Goal: Task Accomplishment & Management: Manage account settings

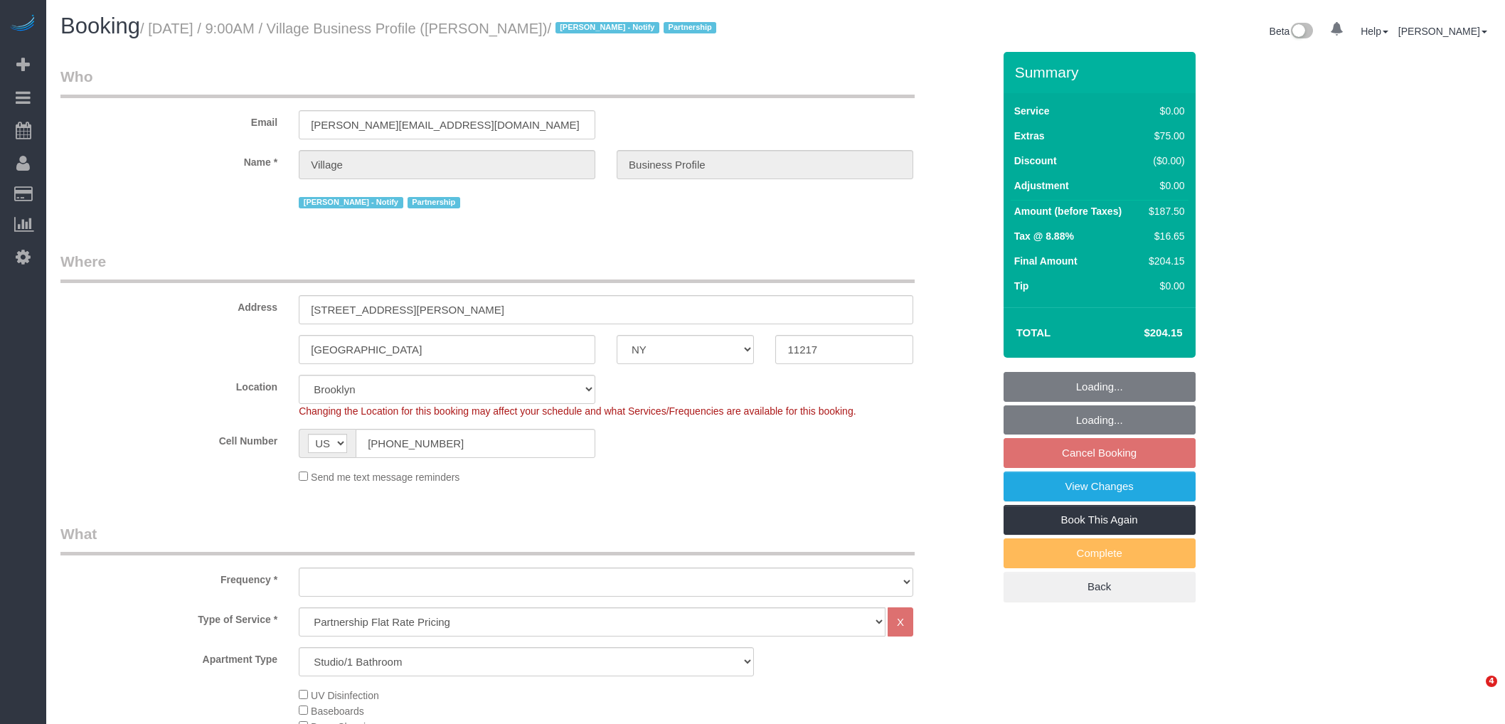
select select "NY"
select select "spot2"
select select "number:89"
select select "number:90"
select select "number:15"
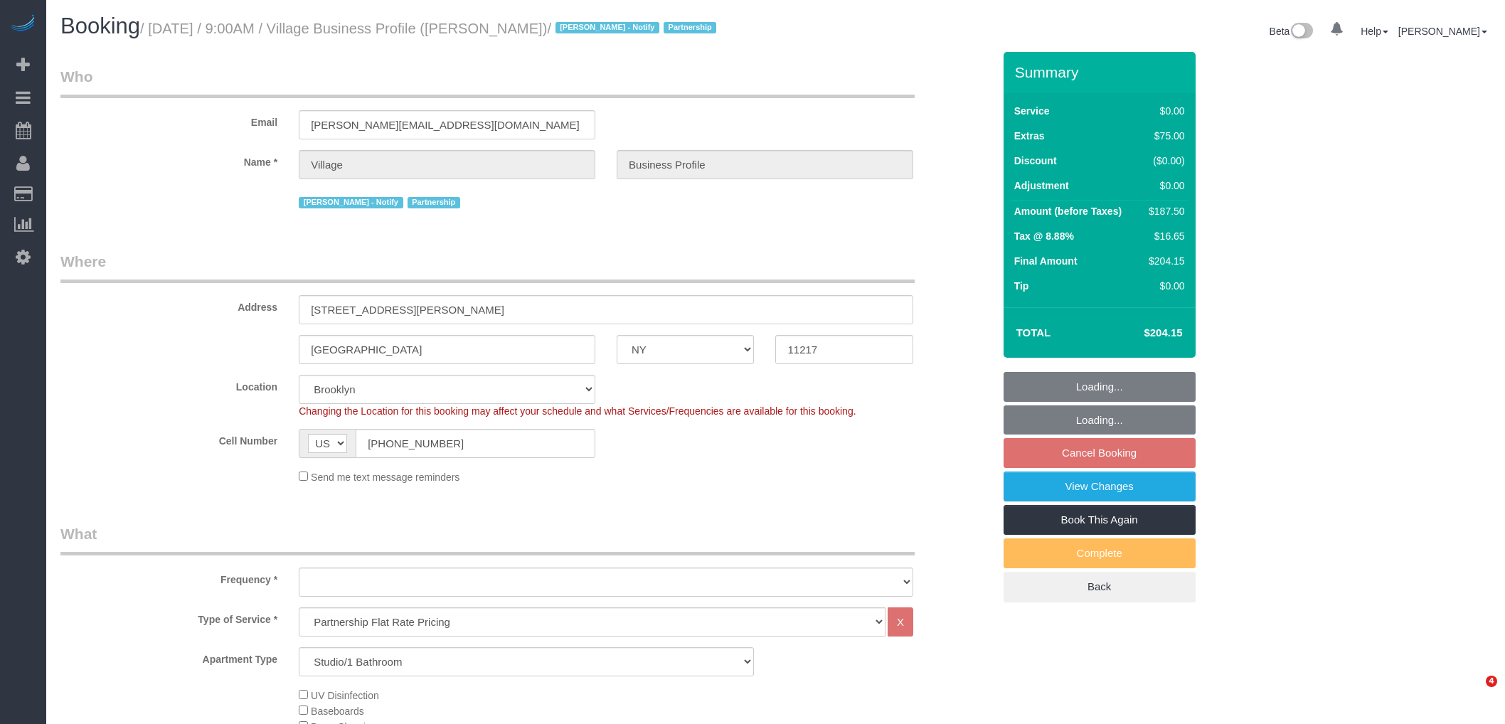
select select "number:5"
select select "object:975"
select select "string:stripe-pm_1RlxuC4VGloSiKo7SRpjd9jw"
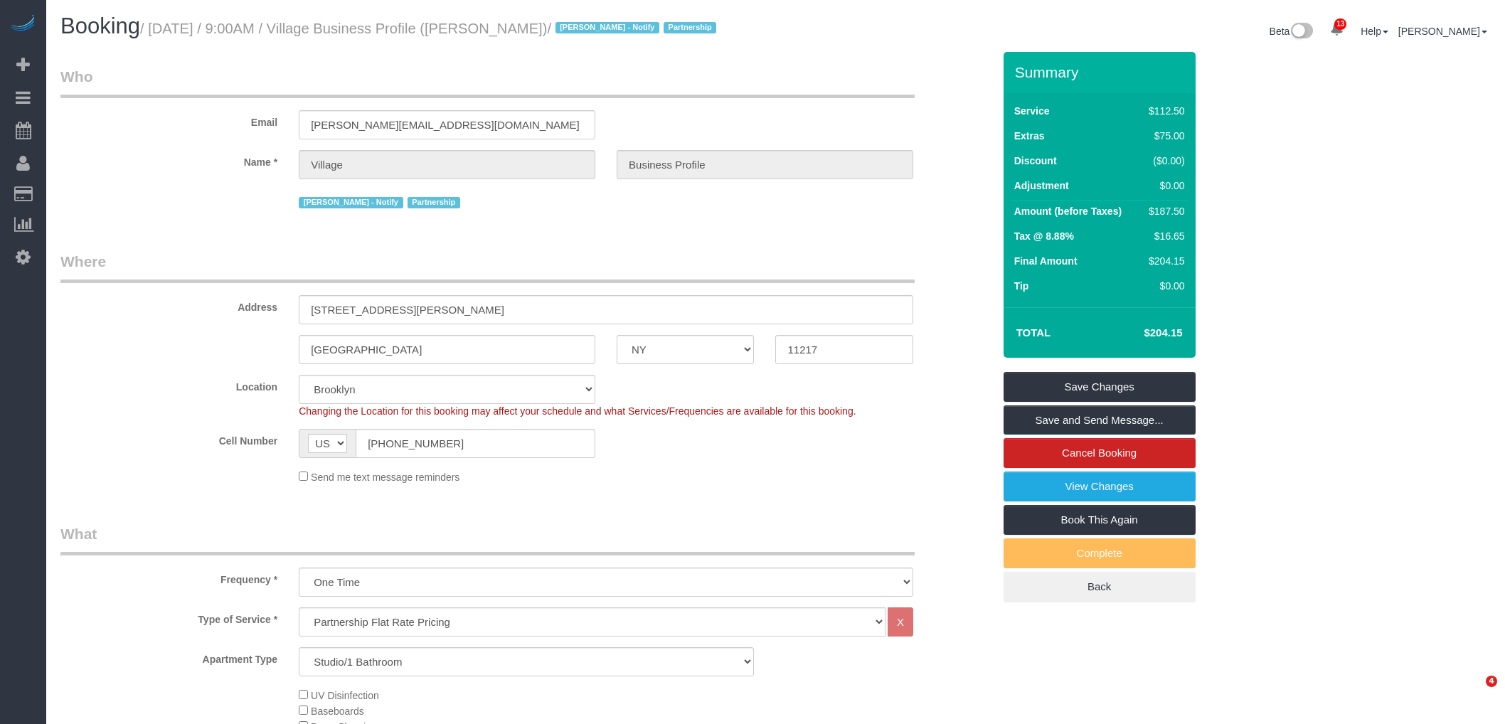
select select "object:979"
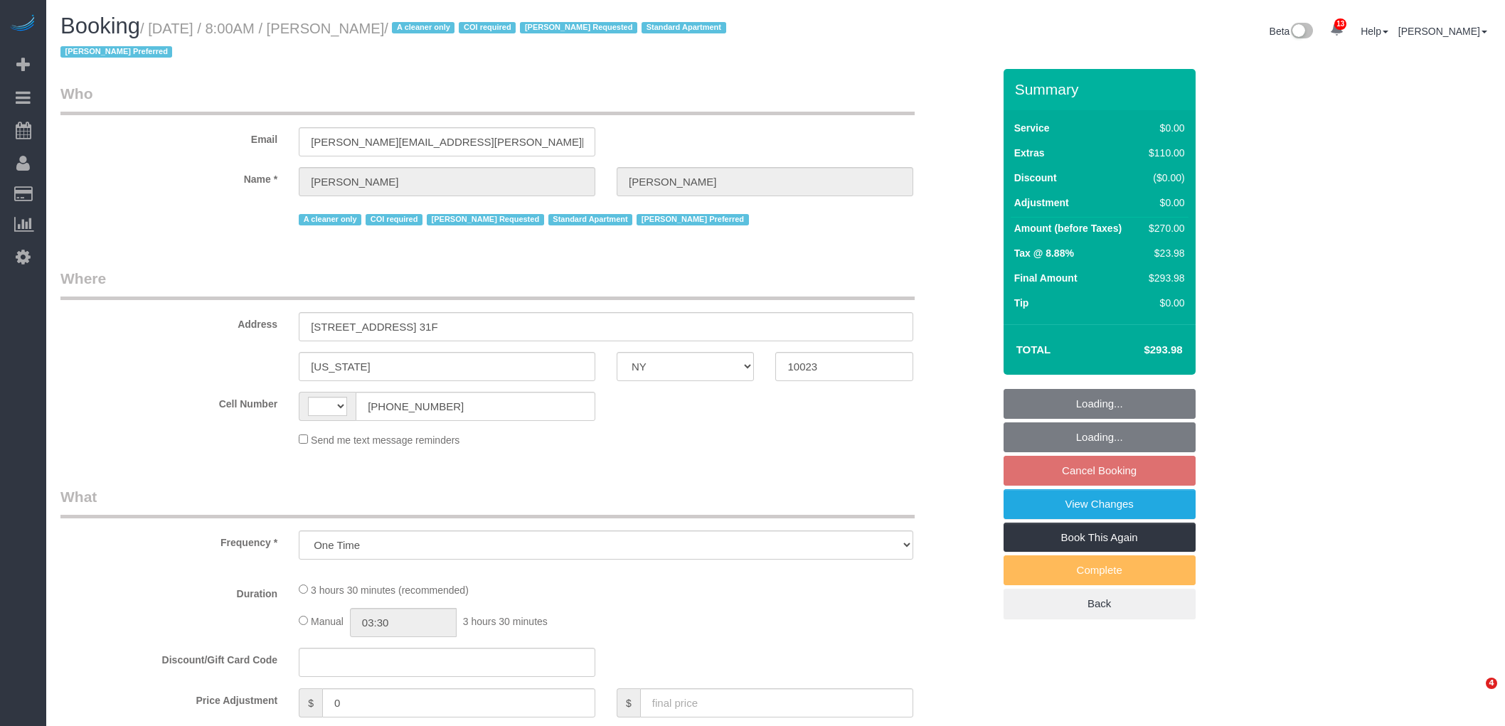
select select "NY"
select select "string:[GEOGRAPHIC_DATA]"
select select "number:56"
select select "number:90"
select select "number:15"
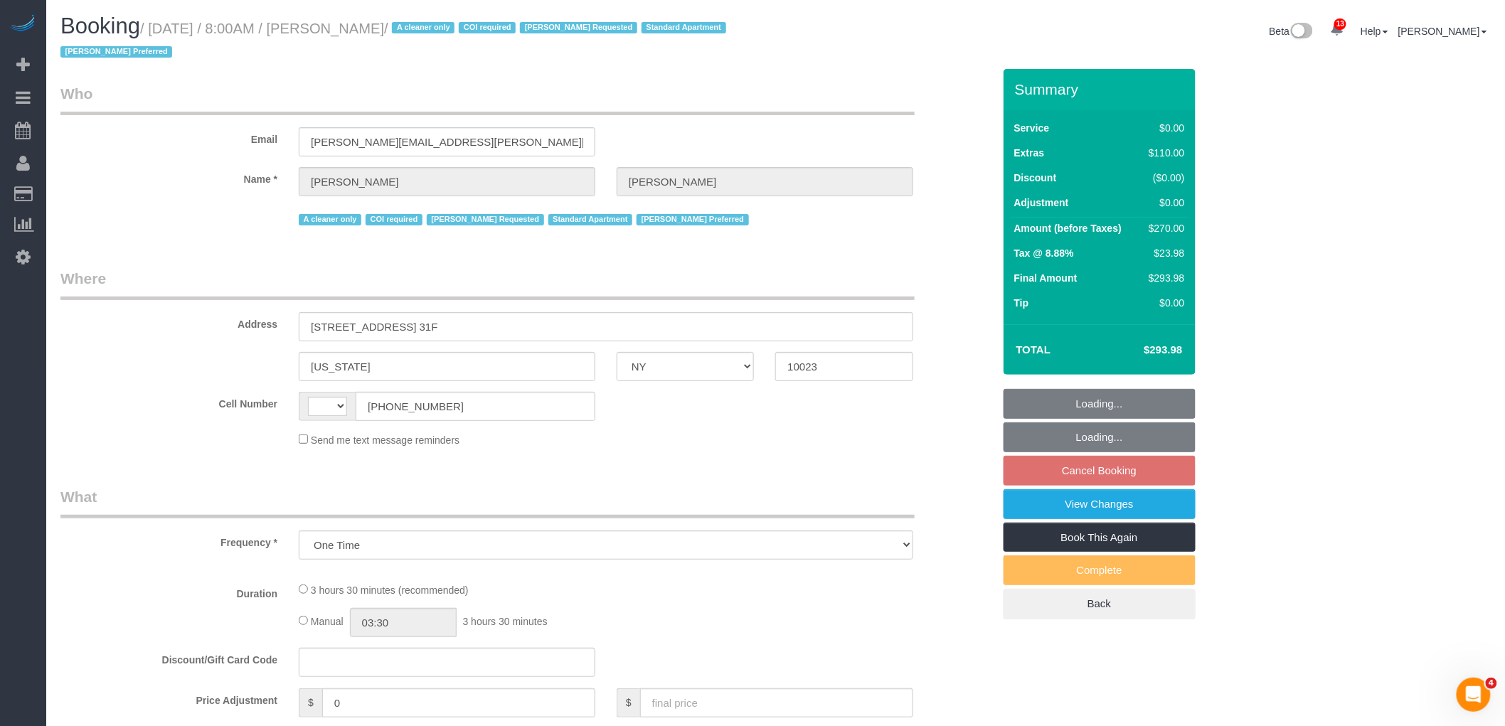
select select "number:7"
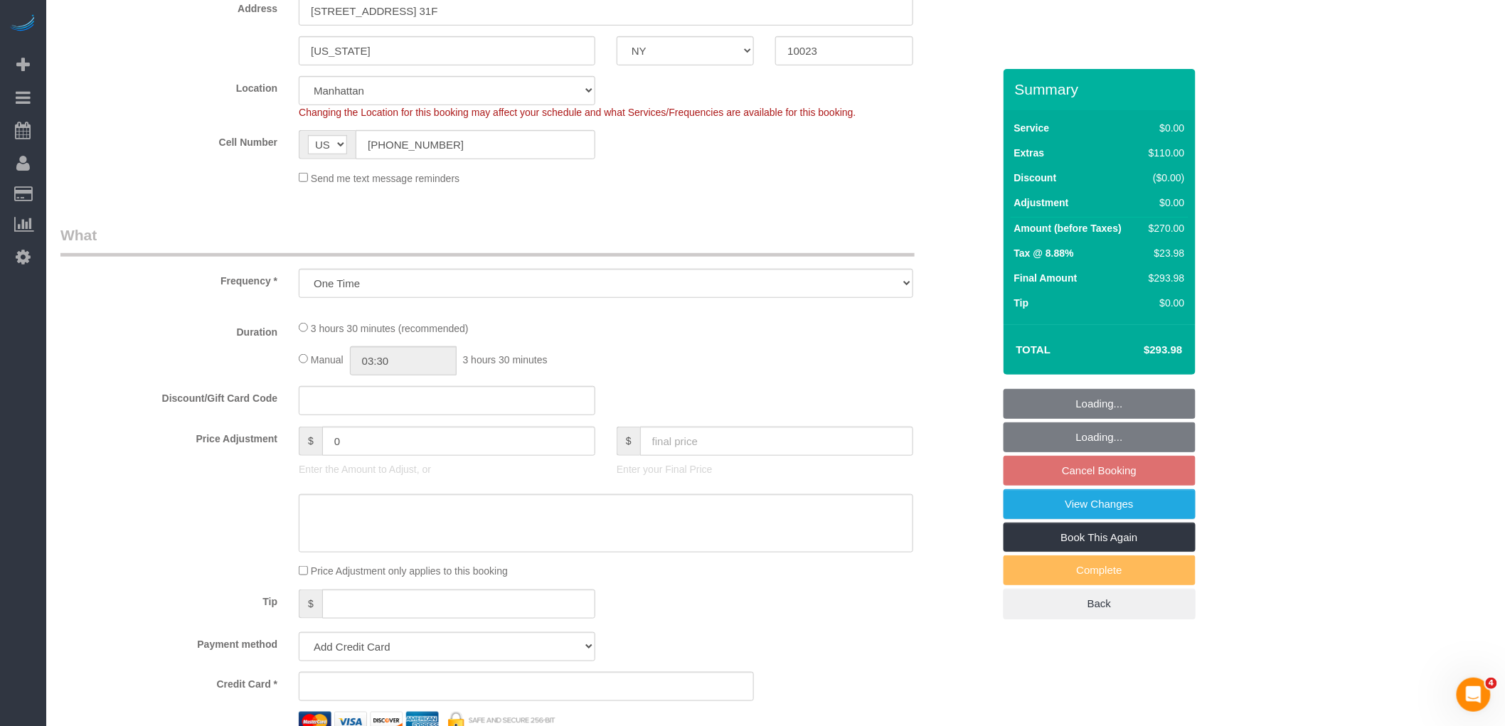
select select "string:stripe-pm_1S076c4VGloSiKo7z0g1OGNA"
select select "1"
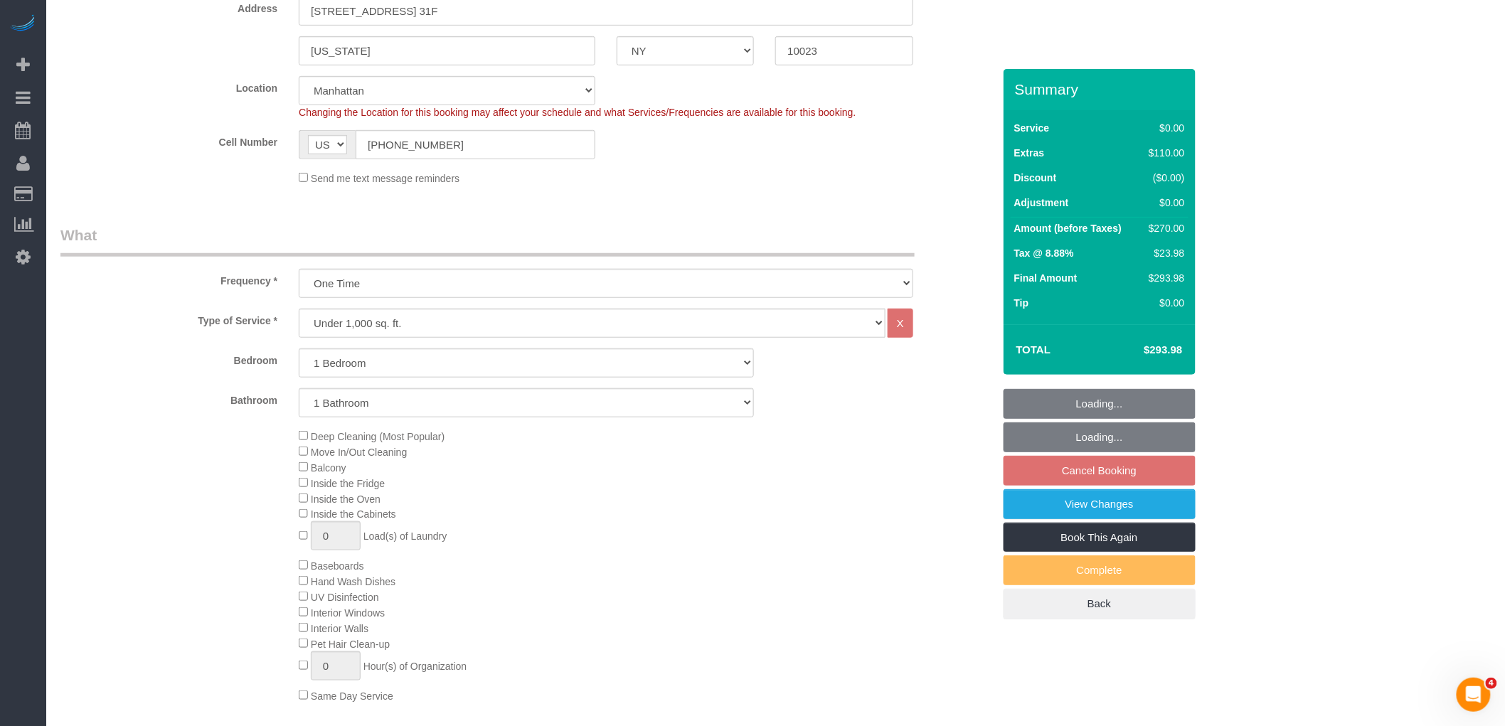
select select "object:2372"
select select "spot1"
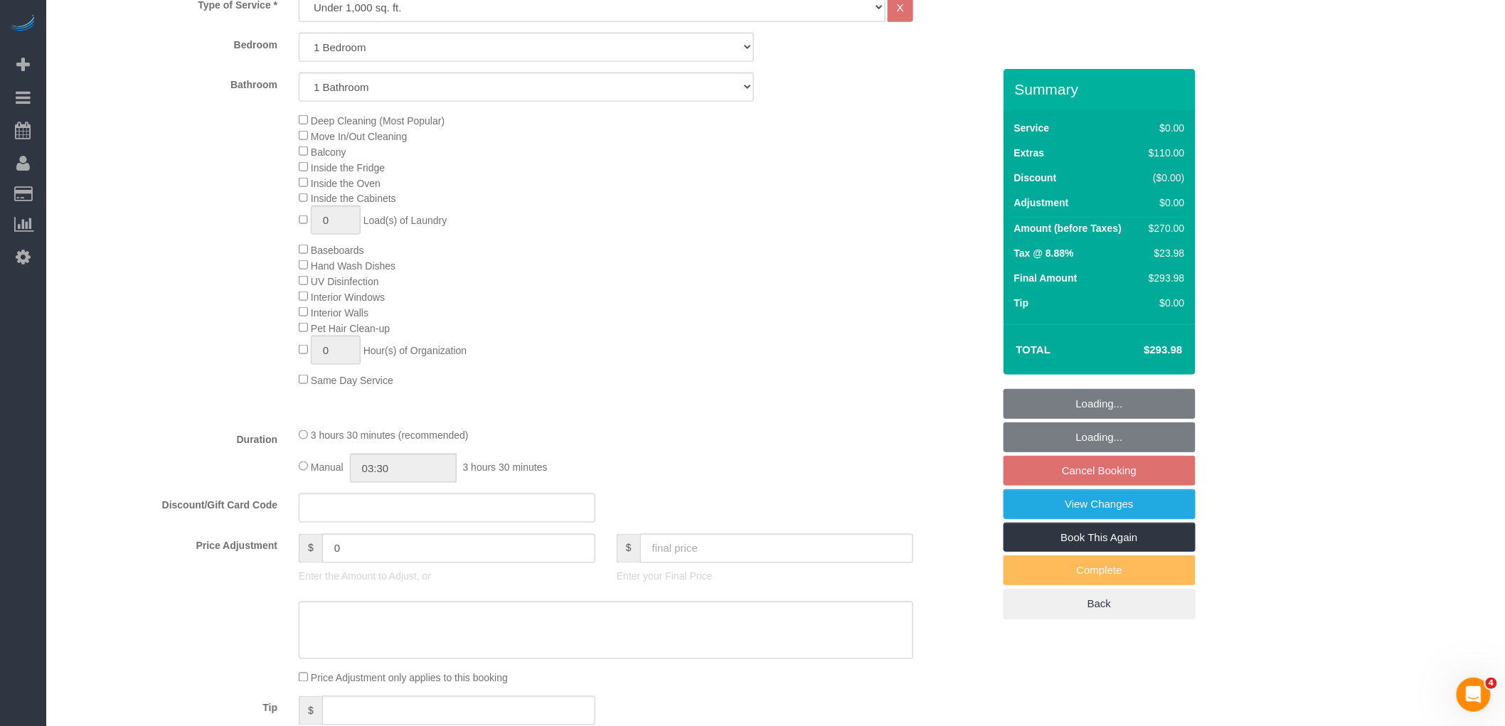
select select "1"
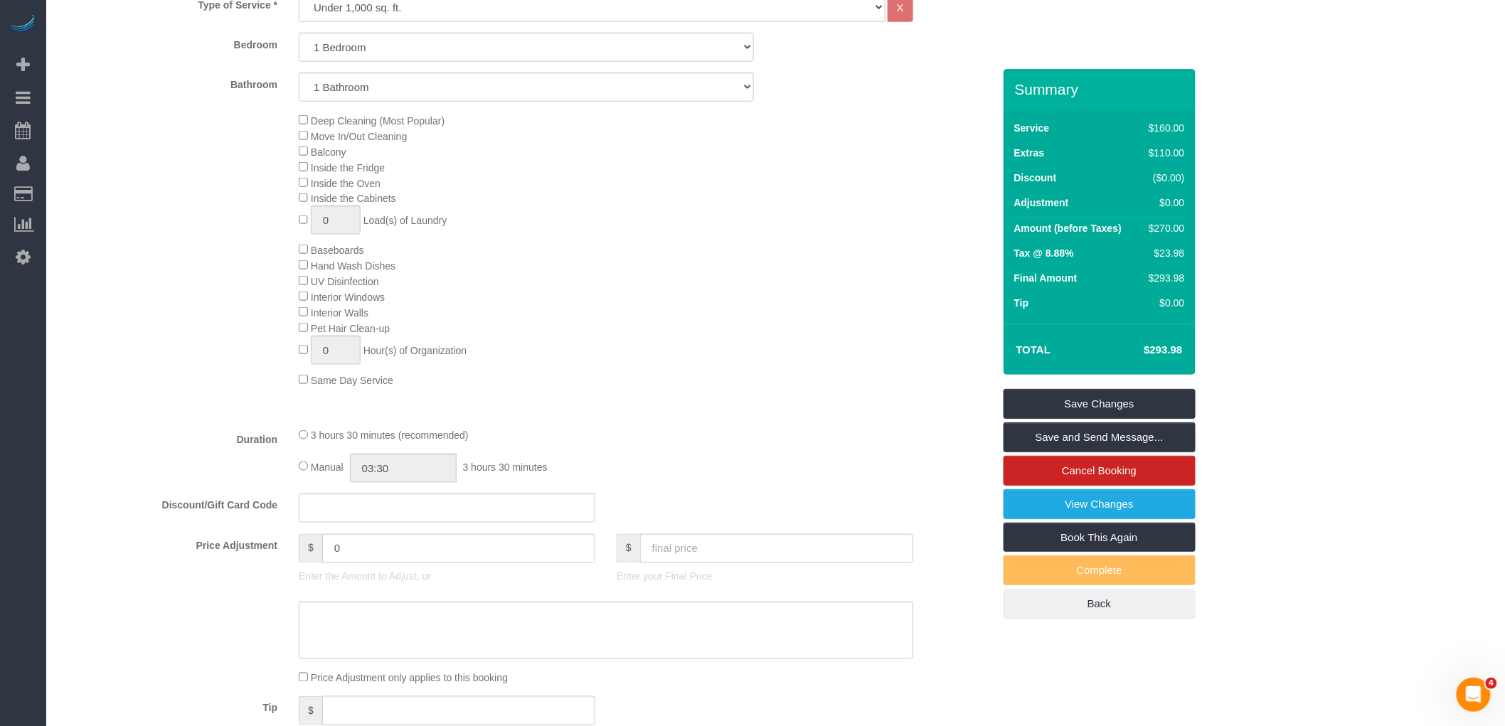
drag, startPoint x: 621, startPoint y: 272, endPoint x: 679, endPoint y: 410, distance: 149.8
click at [624, 276] on div "Deep Cleaning (Most Popular) Move In/Out Cleaning Balcony Inside the Fridge Ins…" at bounding box center [645, 249] width 715 height 275
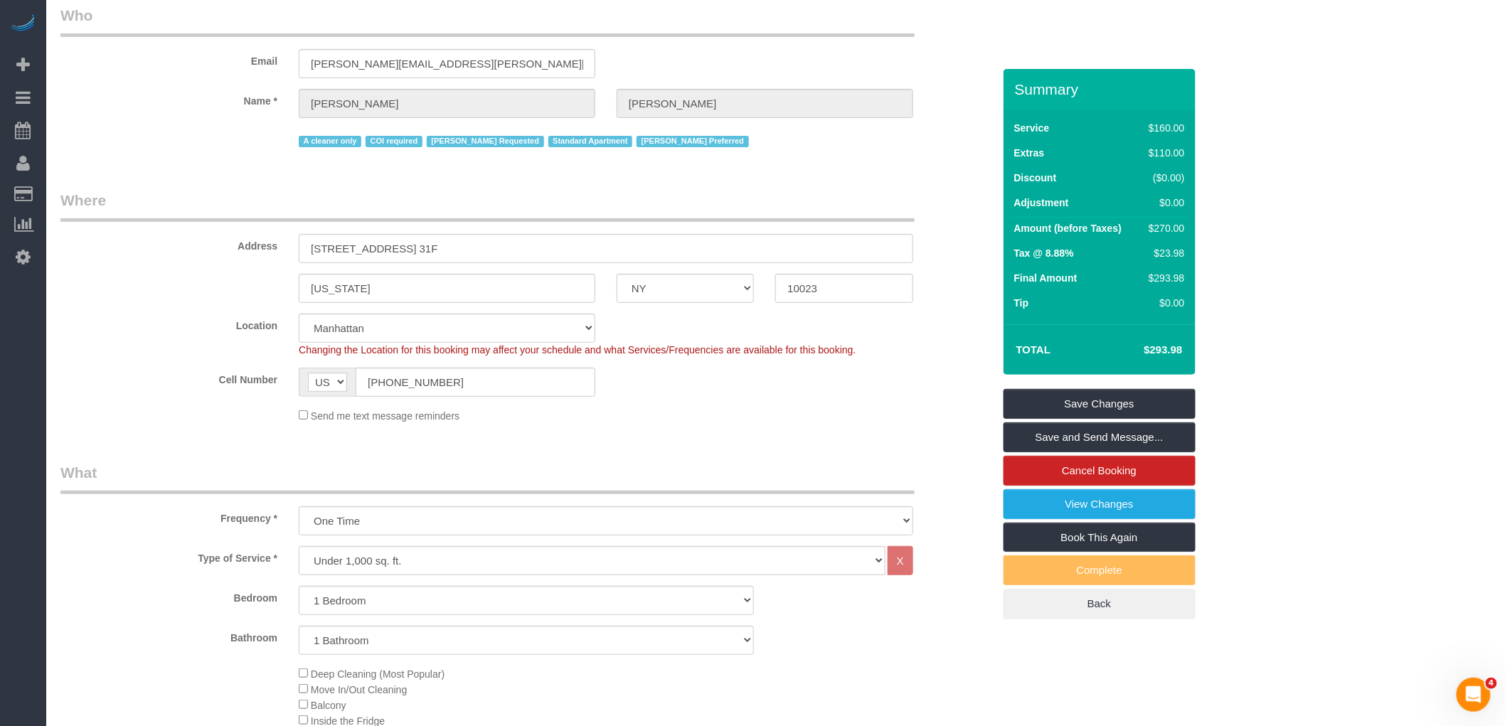
scroll to position [0, 0]
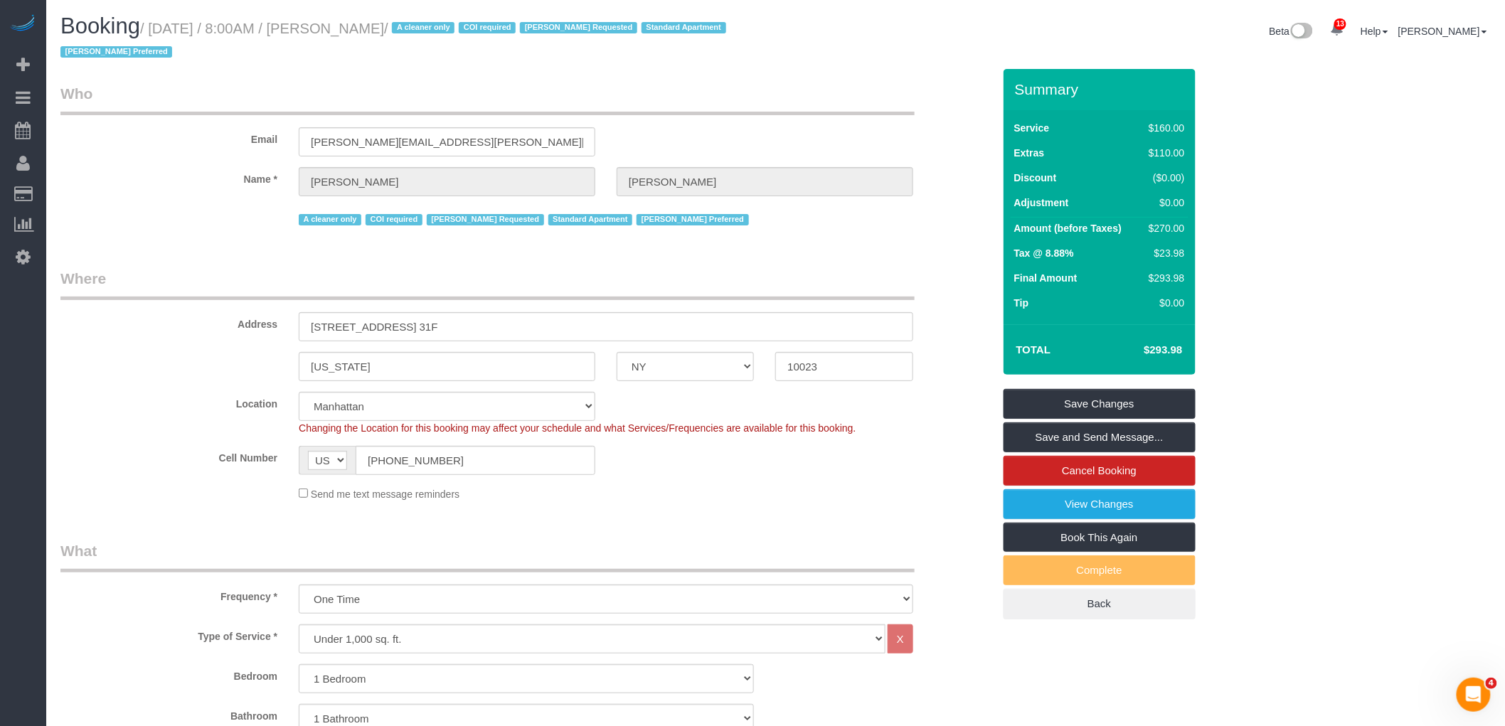
click at [368, 25] on small "/ September 12, 2025 / 8:00AM / Lisa Byrns / A cleaner only COI required Marilu…" at bounding box center [395, 41] width 670 height 40
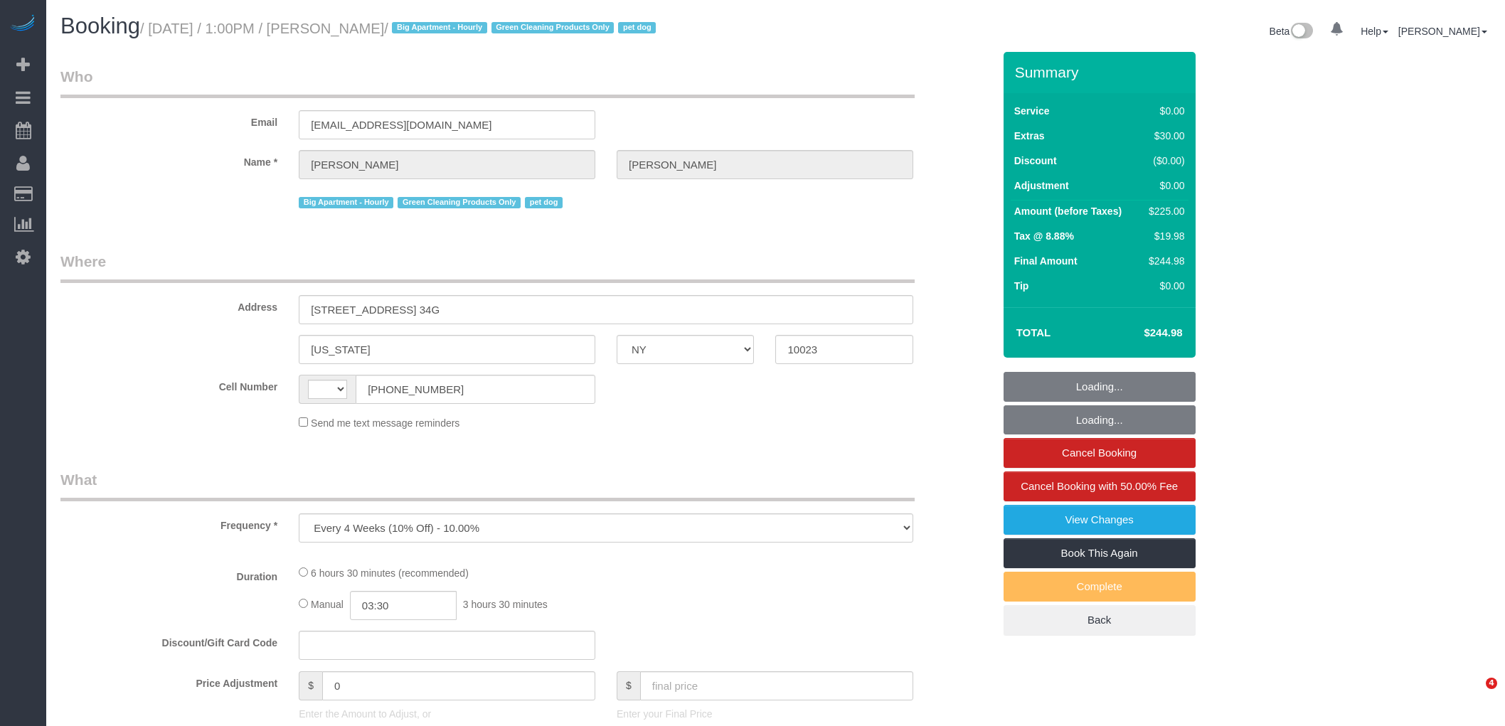
select select "NY"
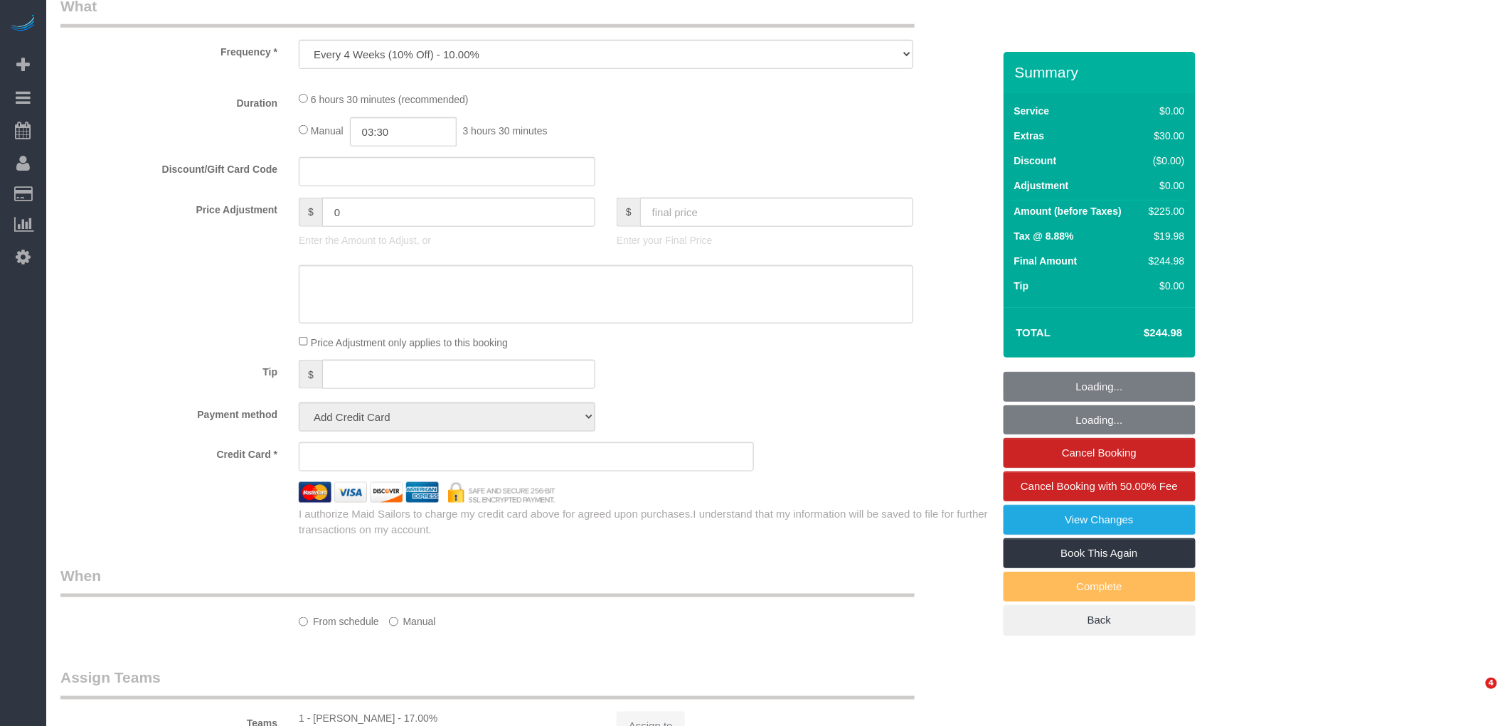
select select "string:[GEOGRAPHIC_DATA]"
select select "number:89"
select select "number:90"
select select "number:13"
select select "number:5"
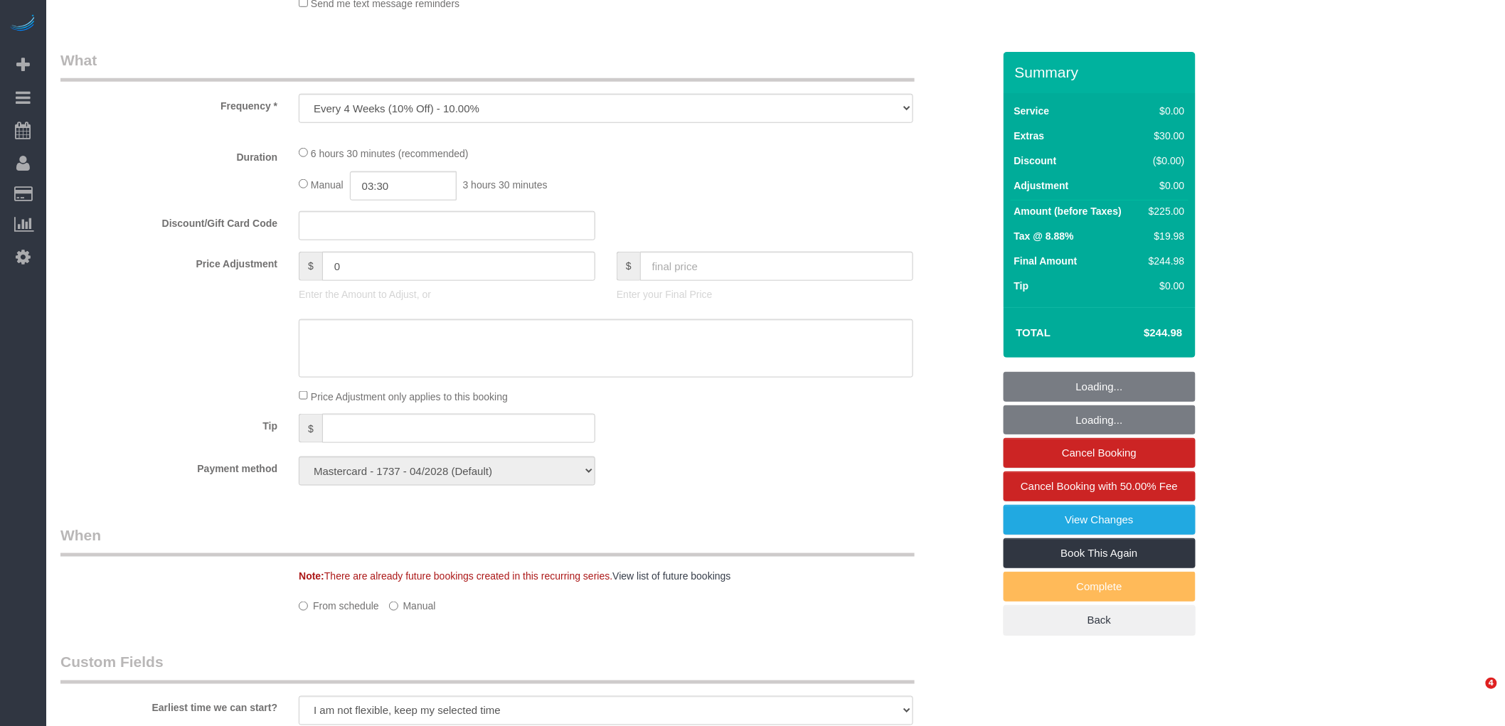
select select "string:stripe-pm_1Qvjoq4VGloSiKo729X6DuQL"
select select "object:904"
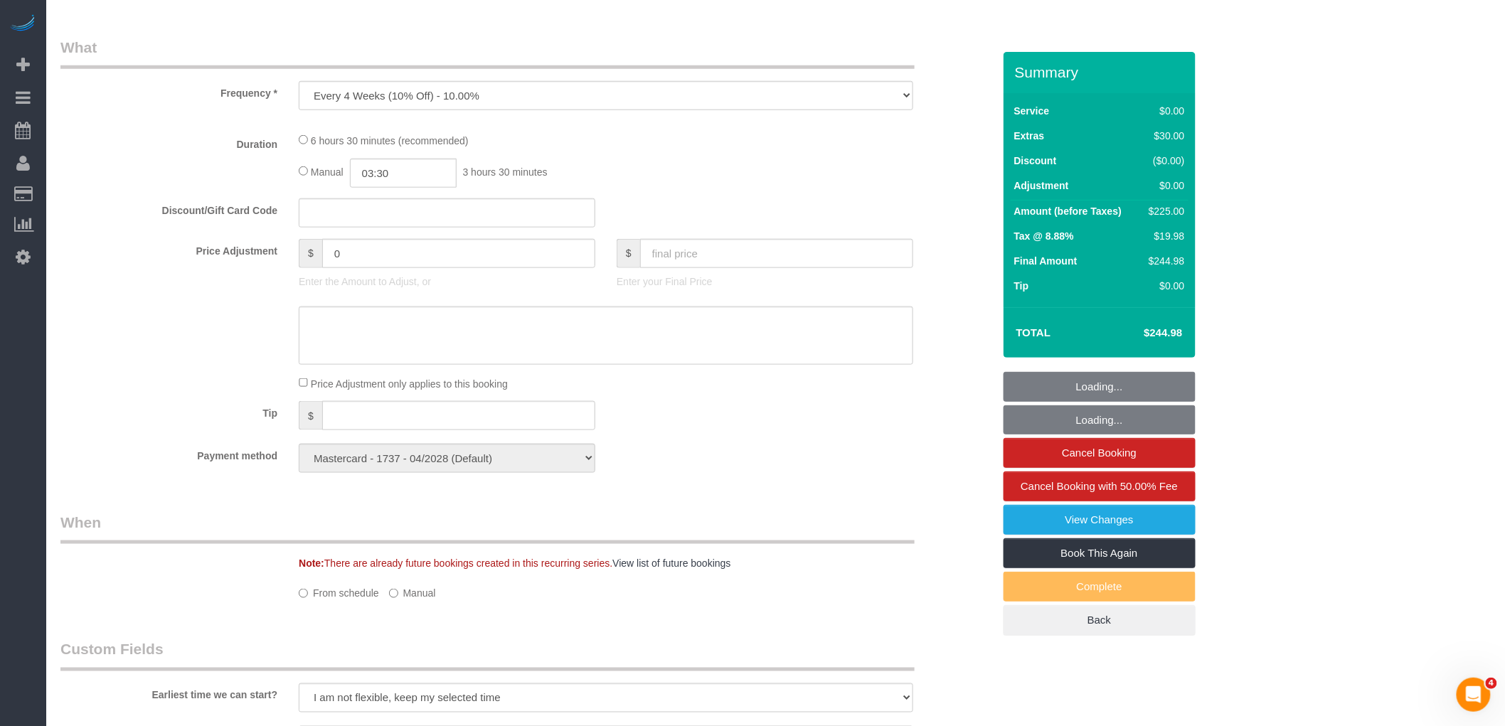
select select "2"
select select "spot1"
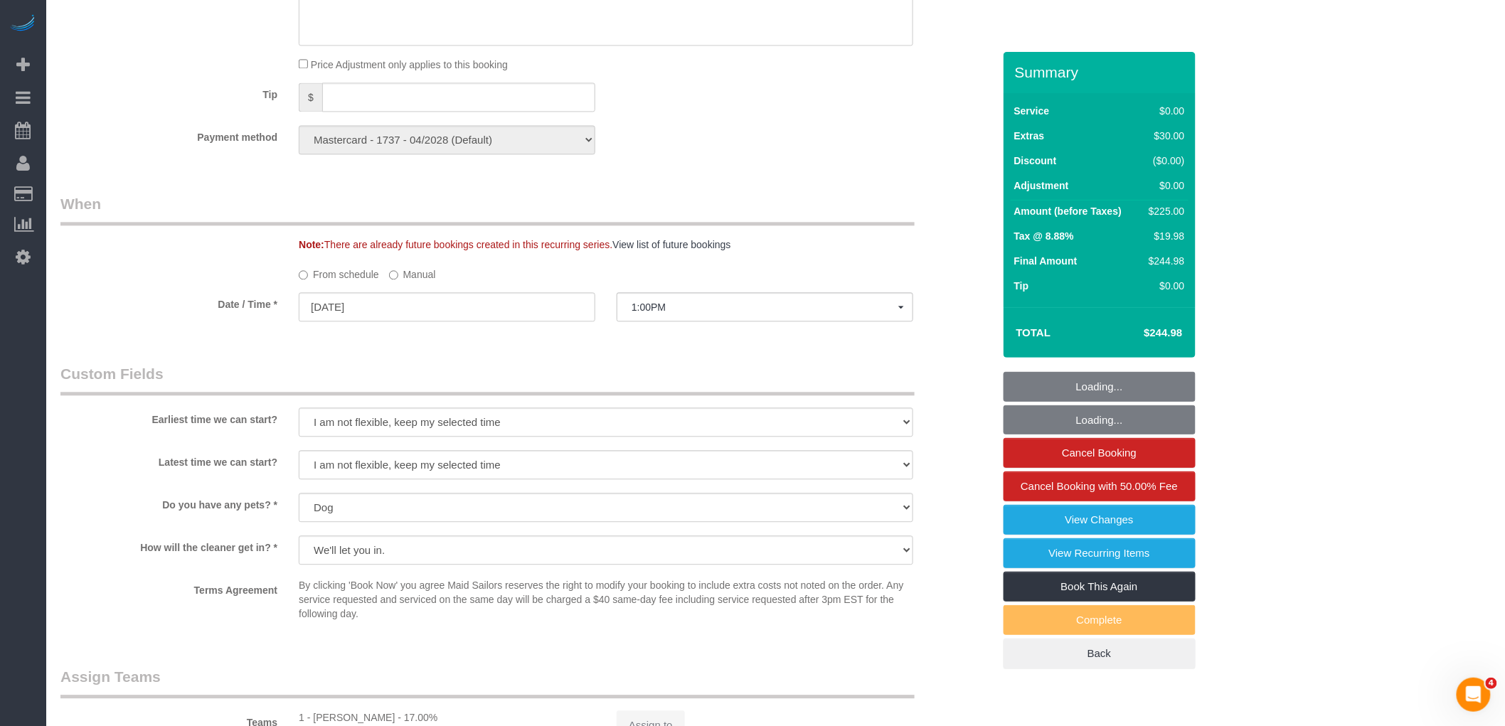
select select "2"
